Goal: Contribute content: Contribute content

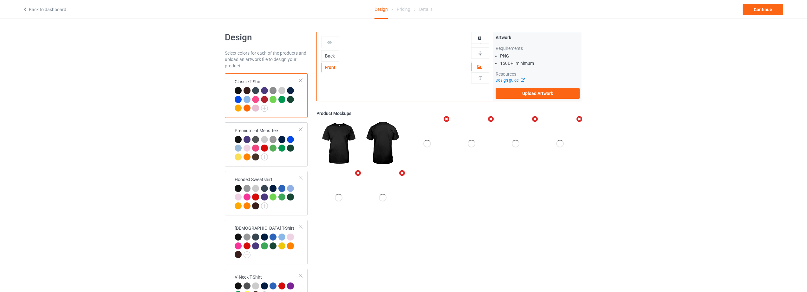
click at [332, 55] on div "Back" at bounding box center [330, 56] width 17 height 6
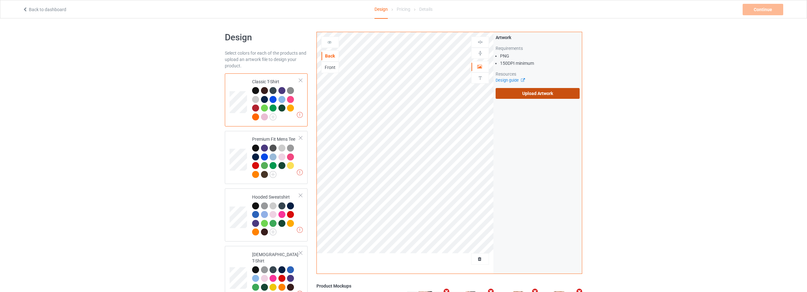
click at [543, 90] on label "Upload Artwork" at bounding box center [538, 93] width 84 height 11
click at [0, 0] on input "Upload Artwork" at bounding box center [0, 0] width 0 height 0
click at [546, 95] on label "Upload Artwork" at bounding box center [538, 93] width 84 height 11
click at [0, 0] on input "Upload Artwork" at bounding box center [0, 0] width 0 height 0
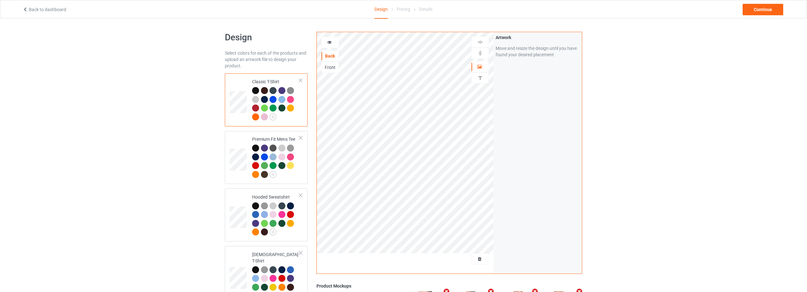
click at [328, 43] on icon at bounding box center [329, 41] width 5 height 4
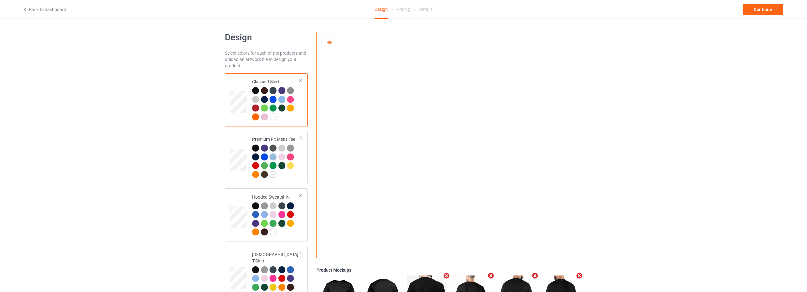
click at [35, 9] on link "Back to dashboard" at bounding box center [45, 9] width 44 height 5
